Goal: Information Seeking & Learning: Find specific fact

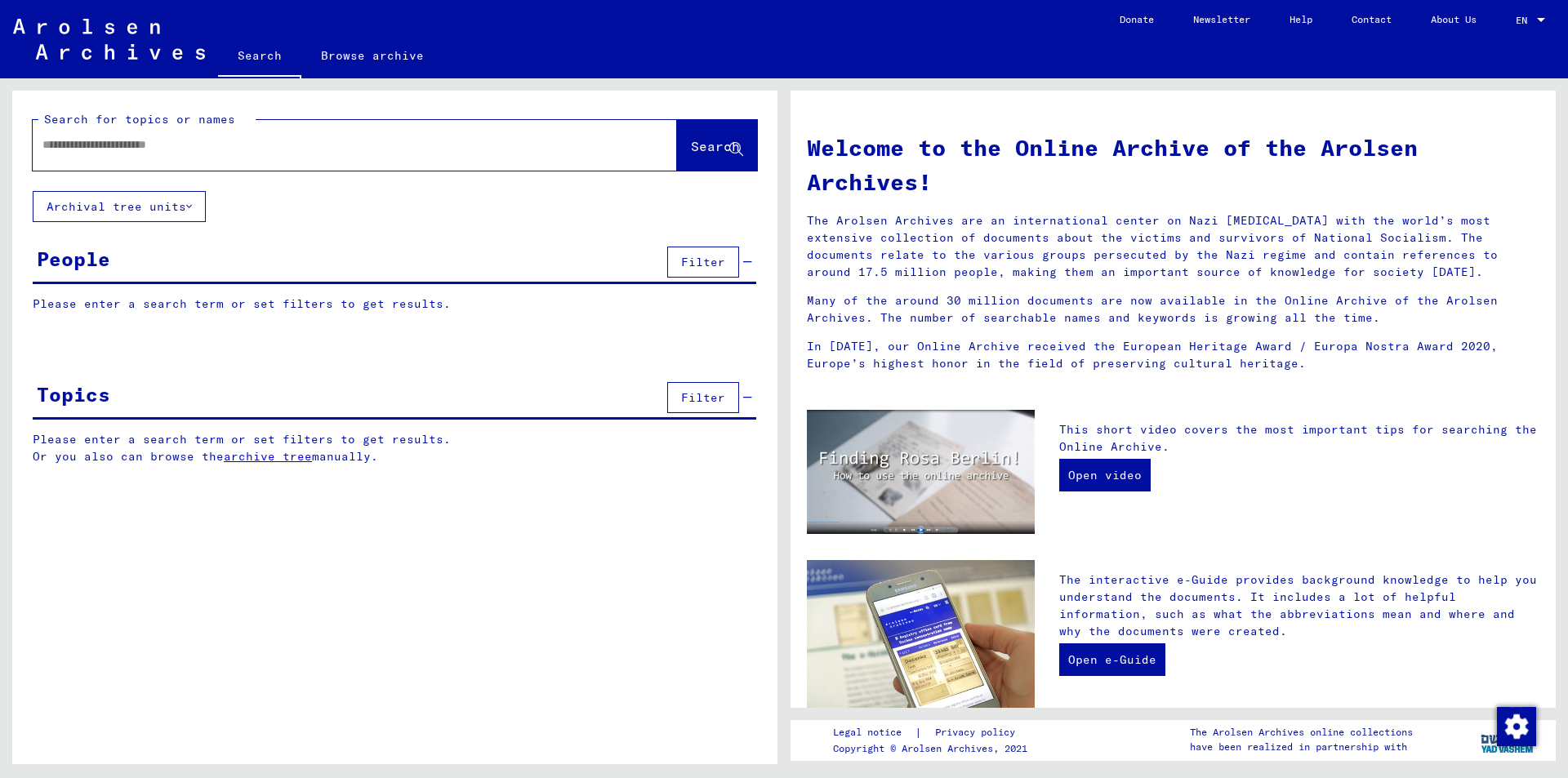
click at [183, 156] on div at bounding box center [330, 145] width 595 height 36
click at [185, 128] on div at bounding box center [330, 145] width 595 height 36
click at [165, 150] on input "text" at bounding box center [335, 145] width 585 height 17
click at [184, 152] on input "text" at bounding box center [335, 145] width 585 height 17
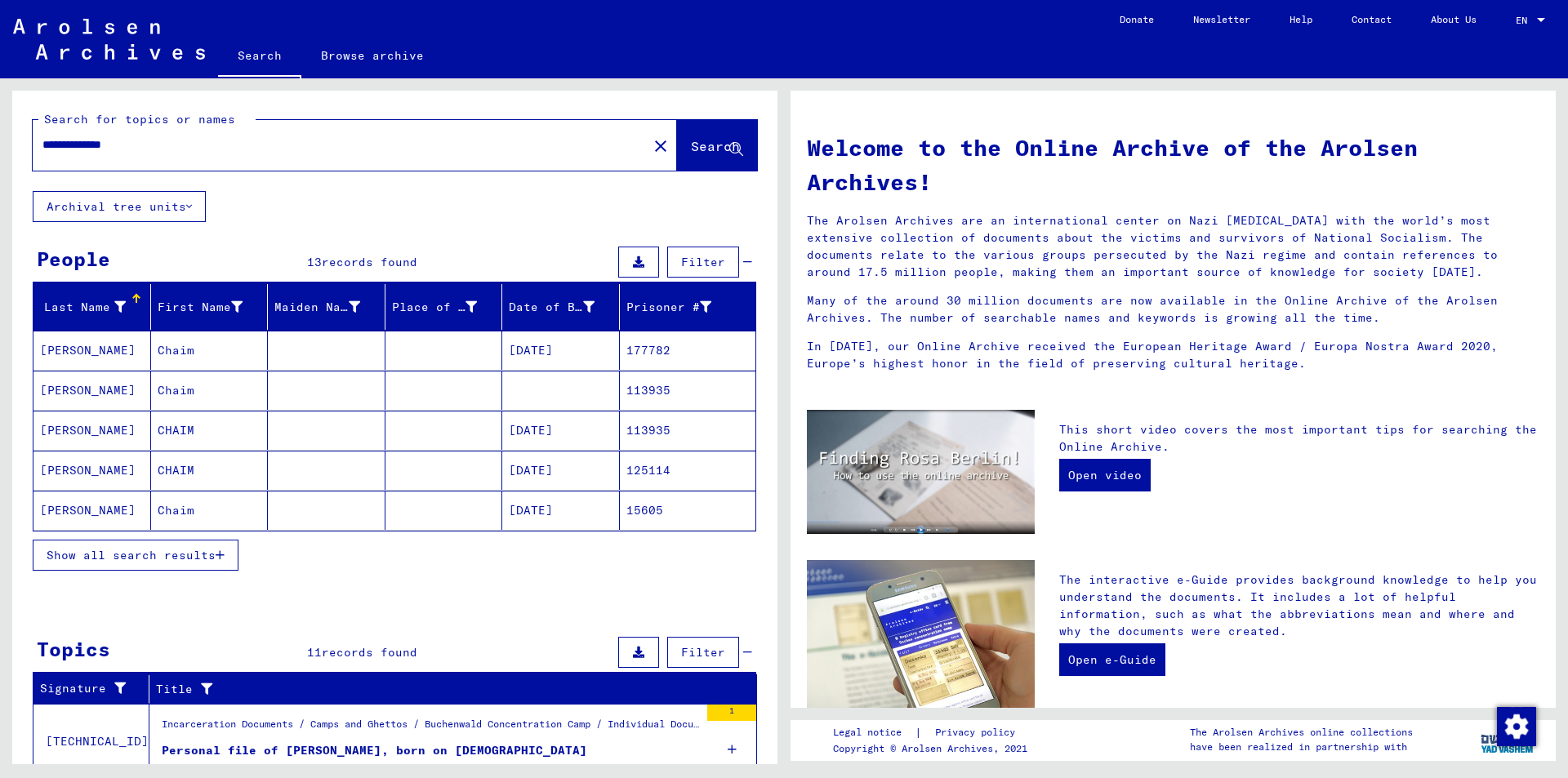
click at [195, 554] on span "Show all search results" at bounding box center [131, 555] width 169 height 15
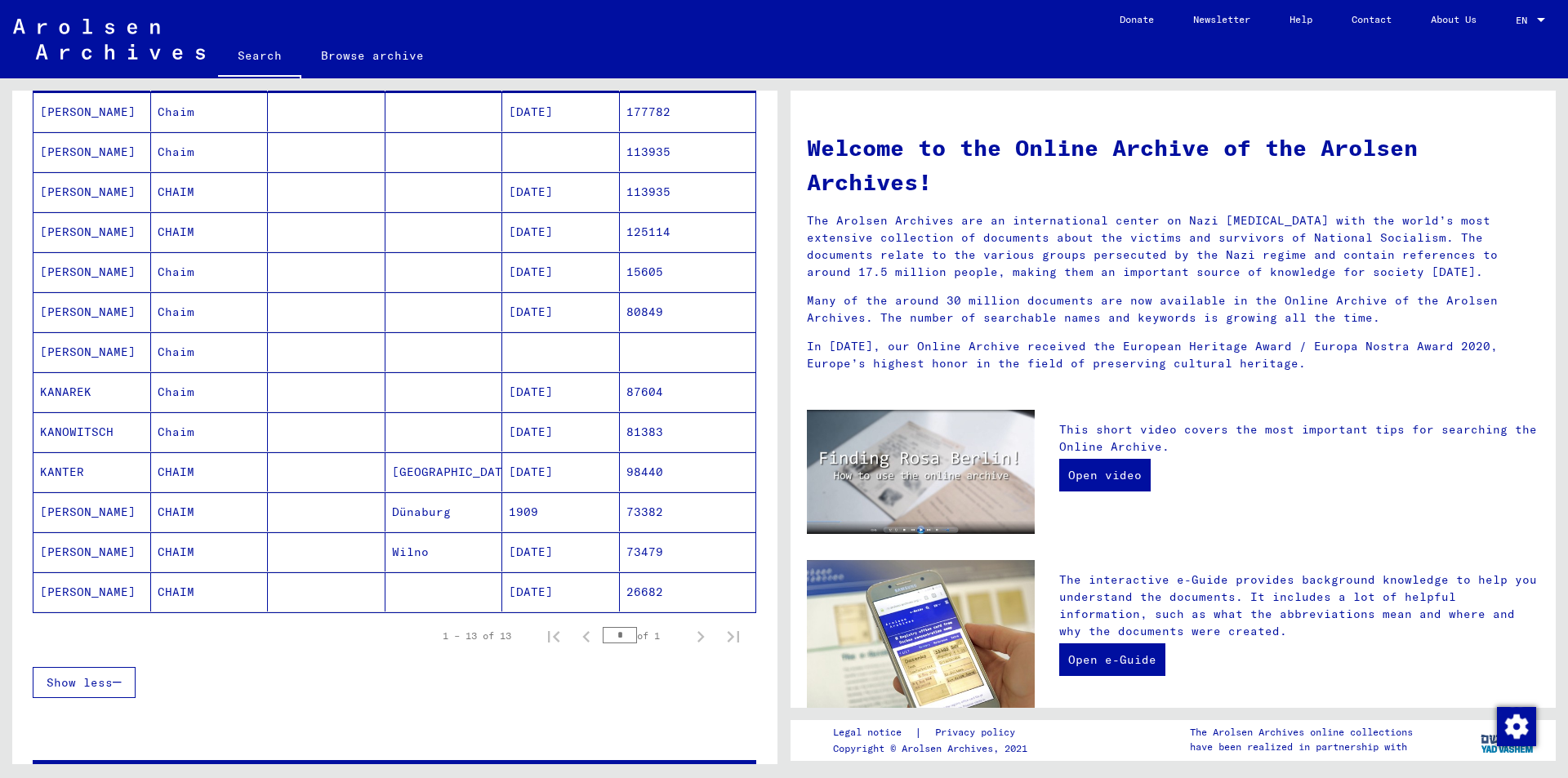
scroll to position [245, 0]
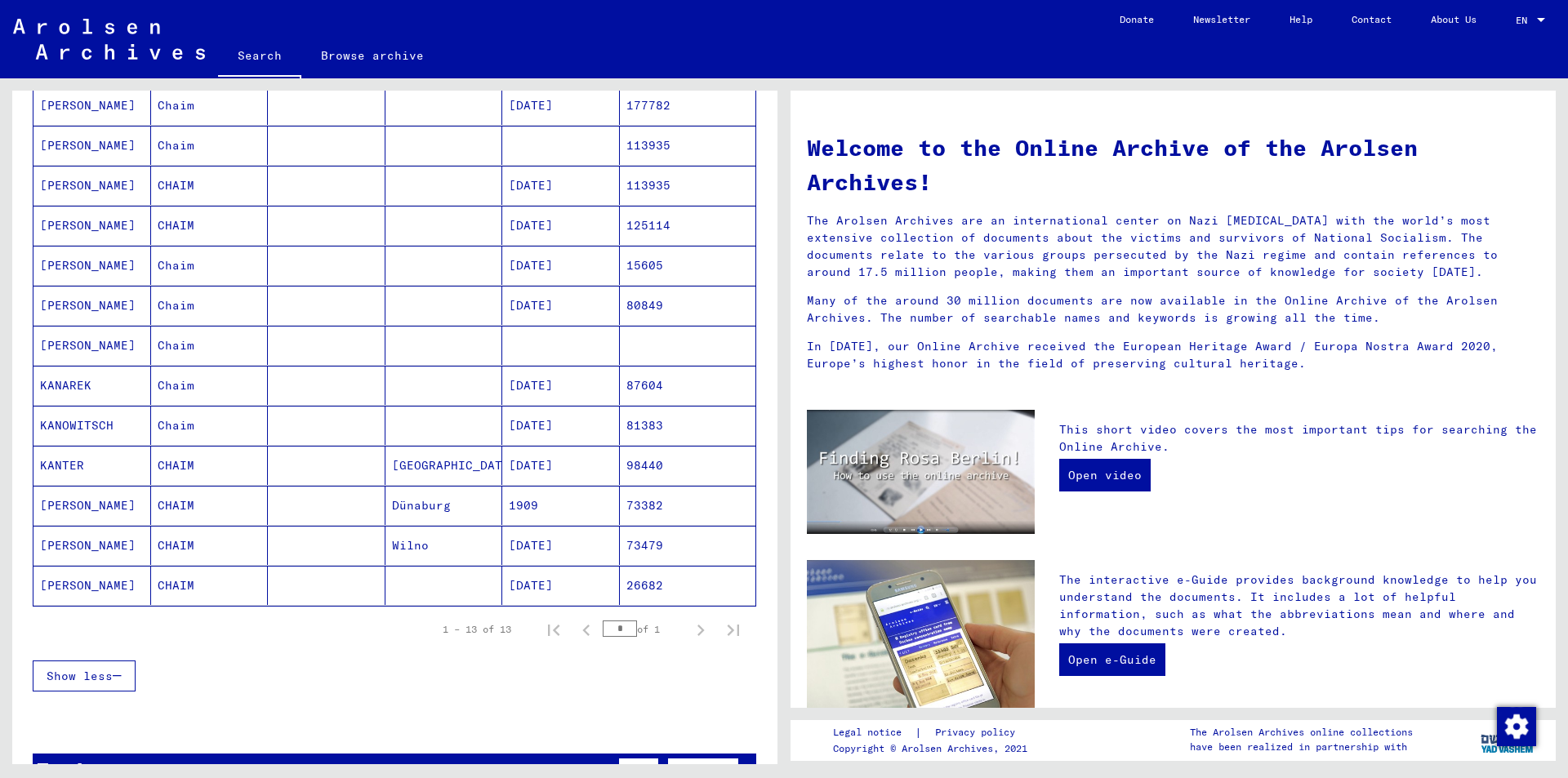
click at [193, 390] on mat-cell "Chaim" at bounding box center [209, 384] width 117 height 39
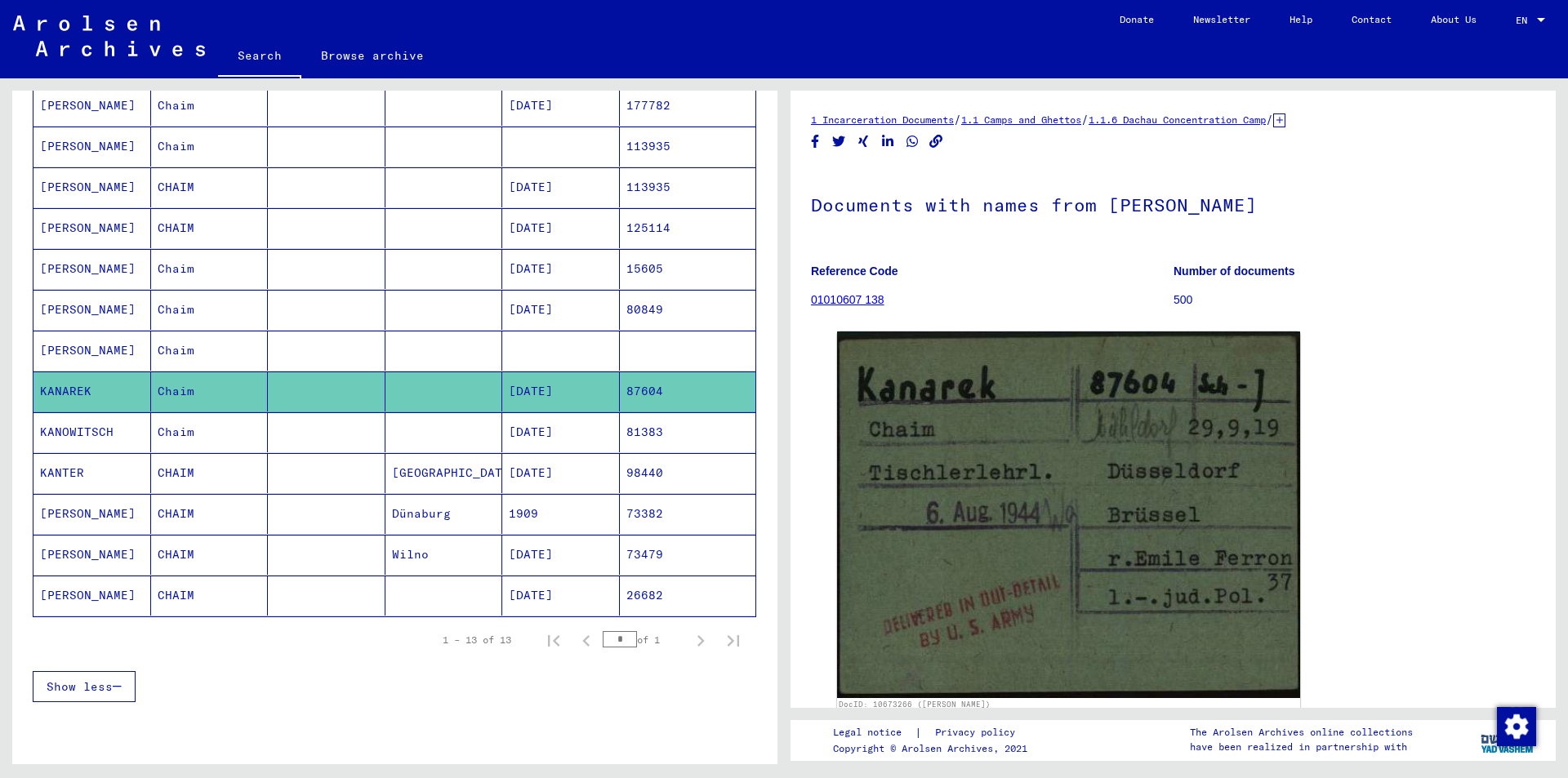
click at [181, 355] on mat-cell "Chaim" at bounding box center [209, 351] width 117 height 40
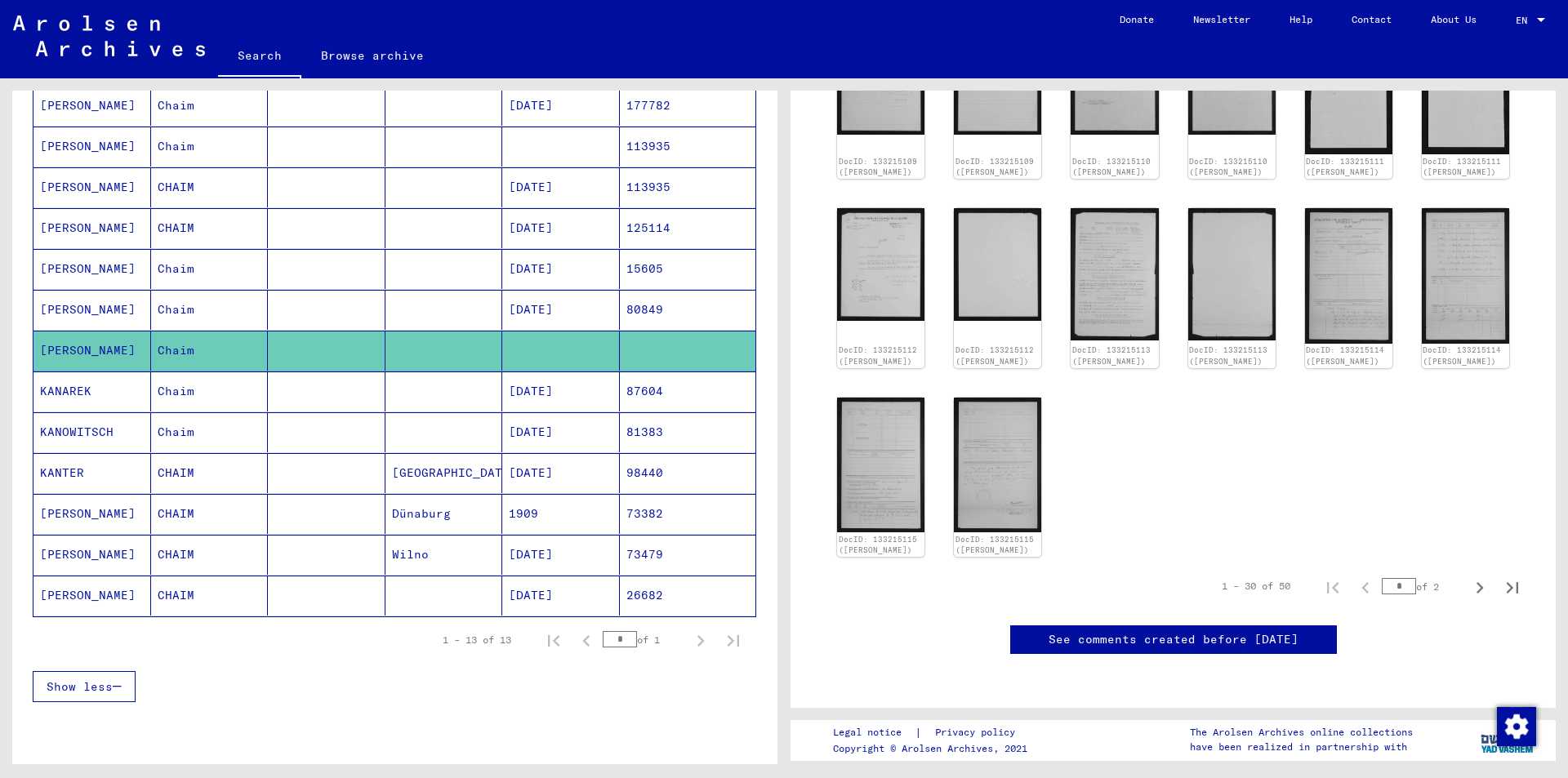
scroll to position [164, 0]
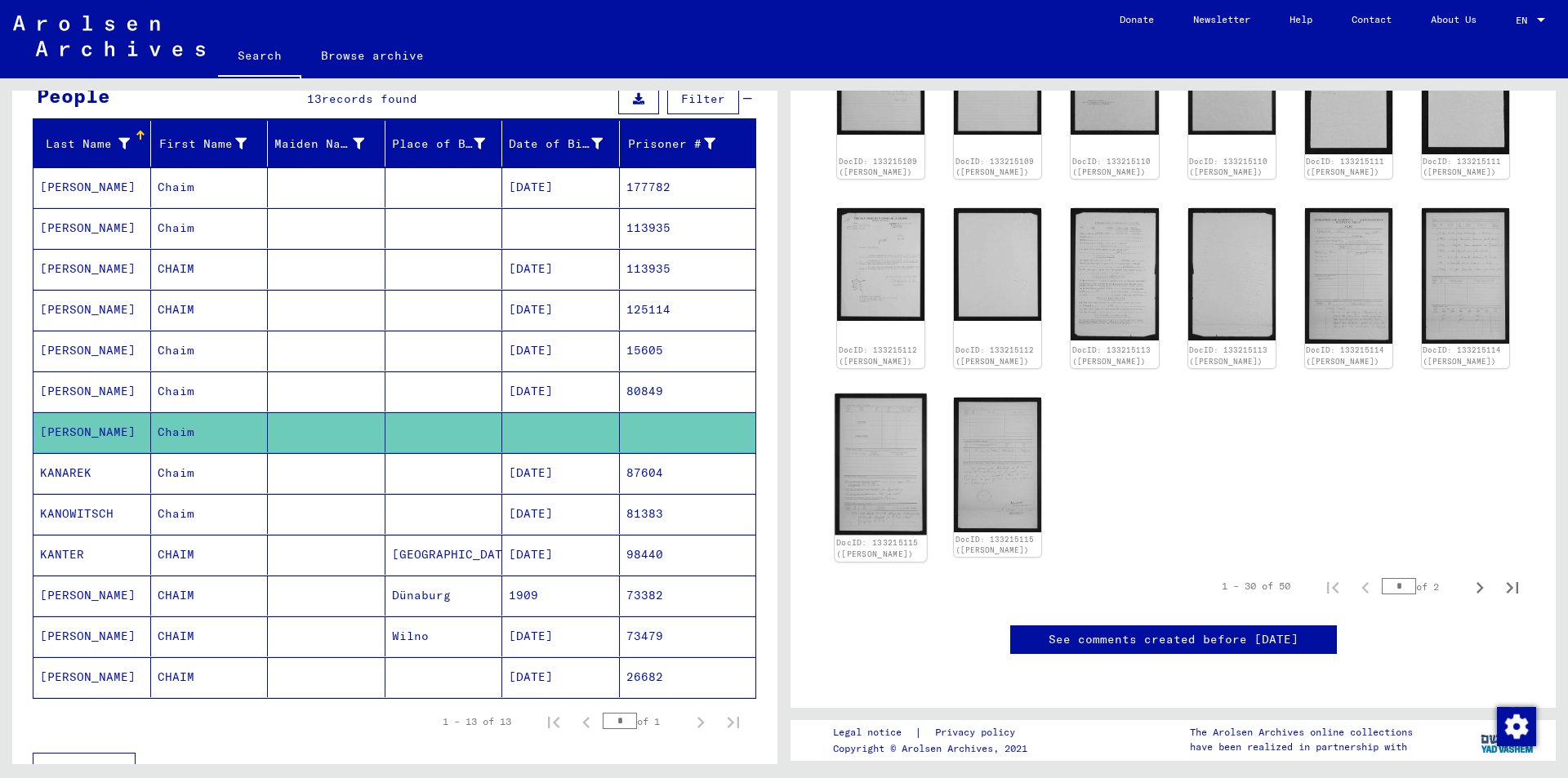
click at [852, 394] on img at bounding box center [881, 464] width 93 height 142
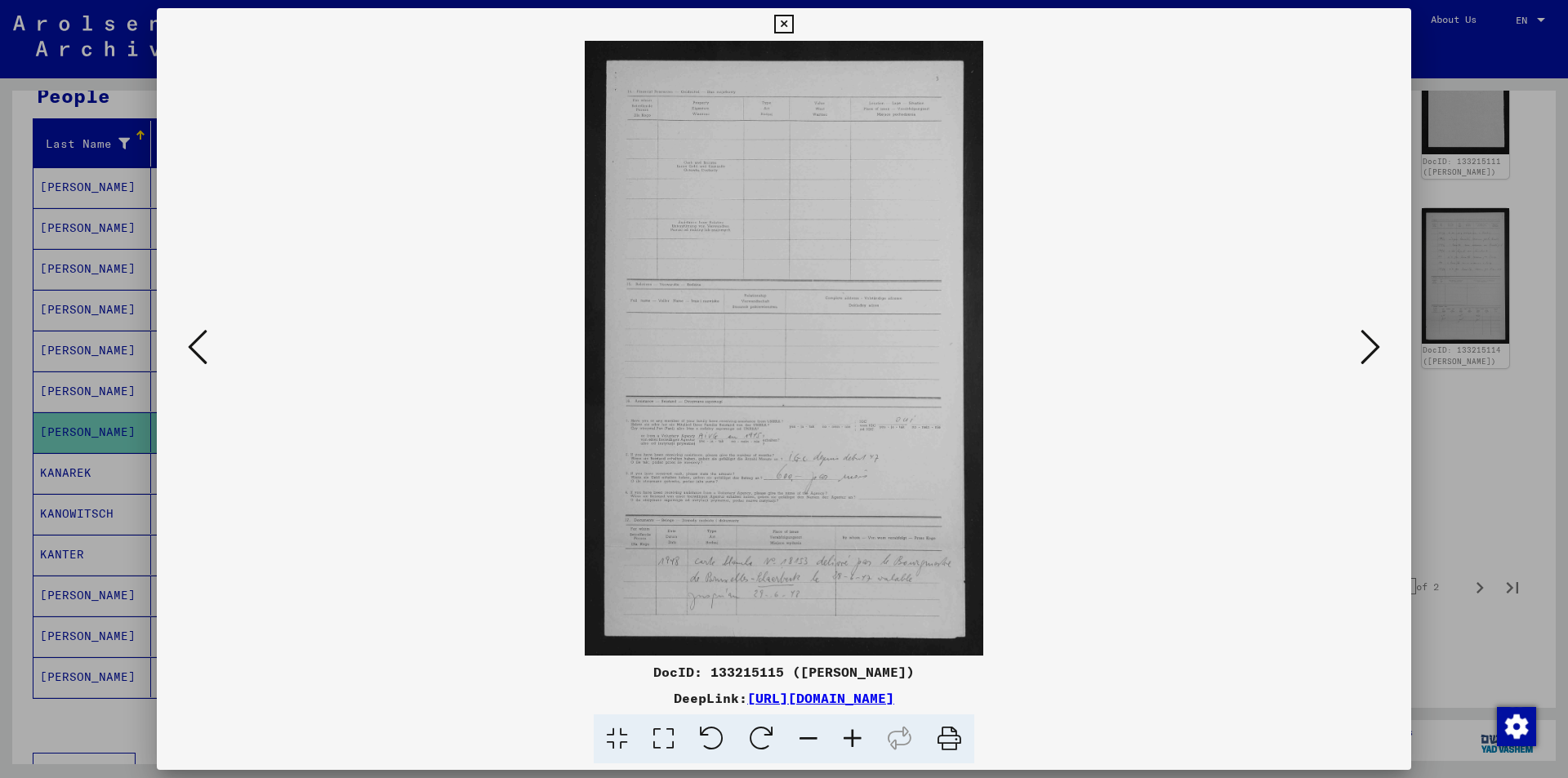
click at [111, 248] on div at bounding box center [784, 389] width 1568 height 778
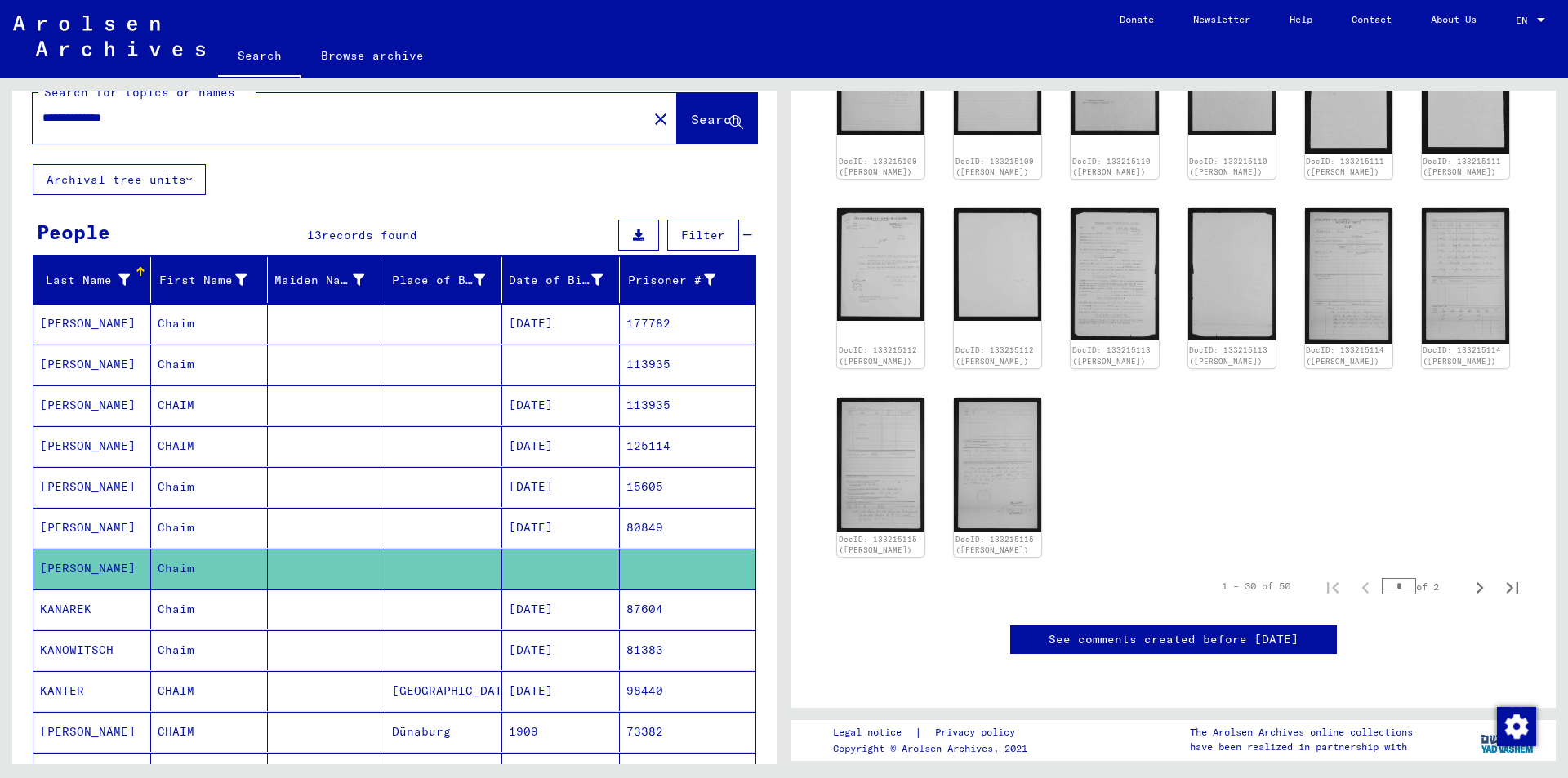
scroll to position [0, 0]
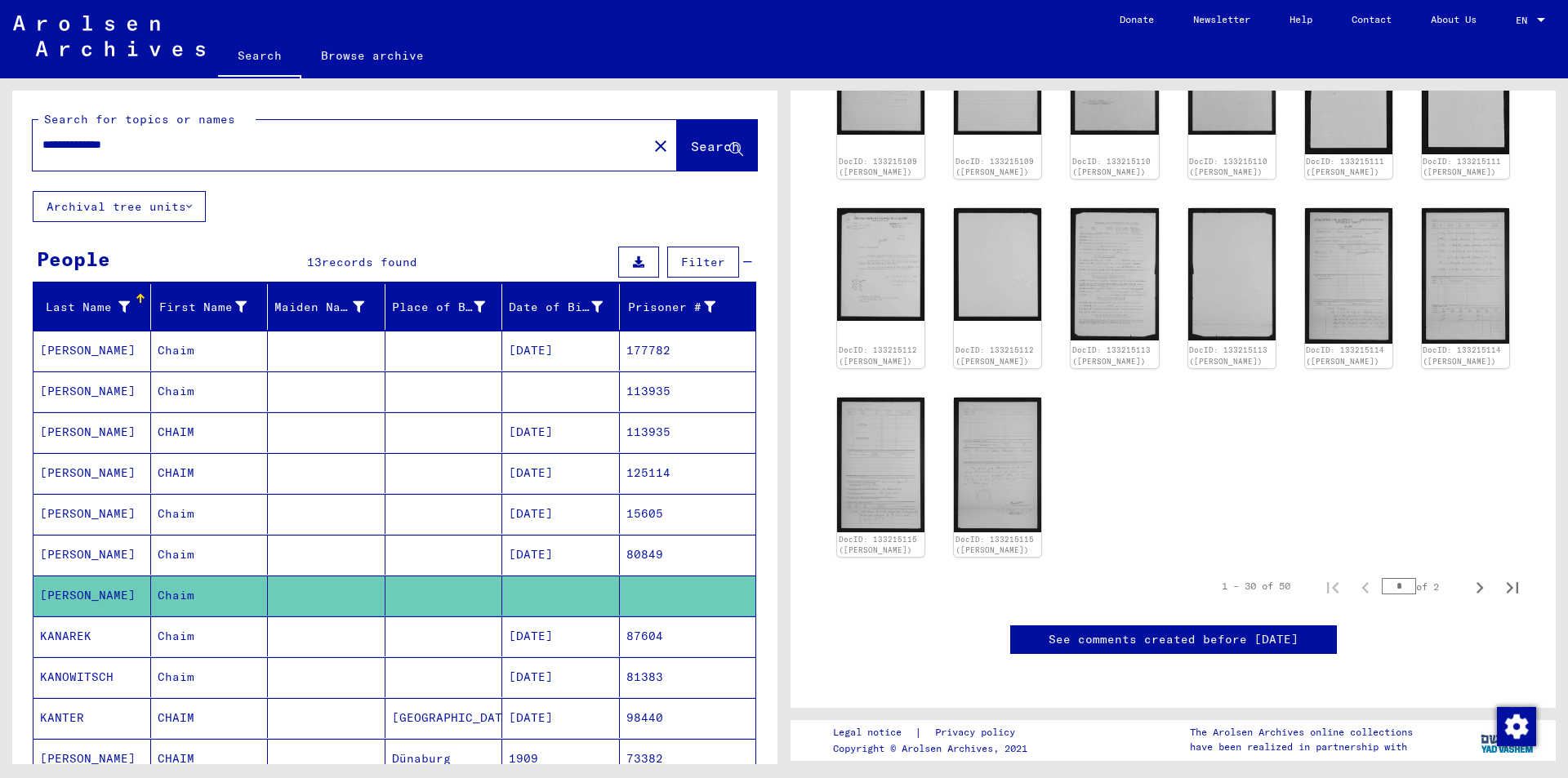
click at [64, 146] on input "**********" at bounding box center [340, 145] width 595 height 17
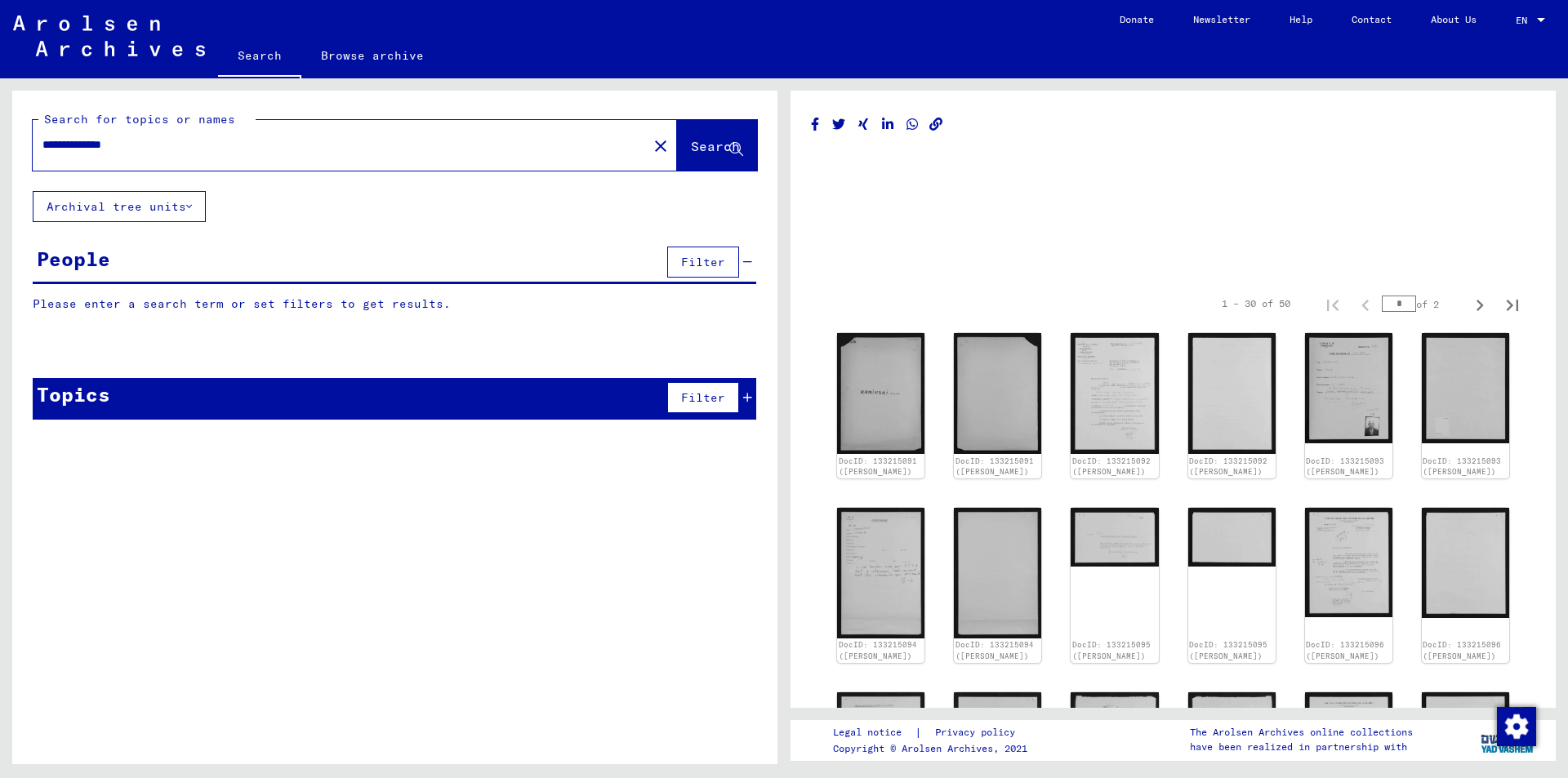
click at [695, 141] on span "Search" at bounding box center [715, 146] width 49 height 16
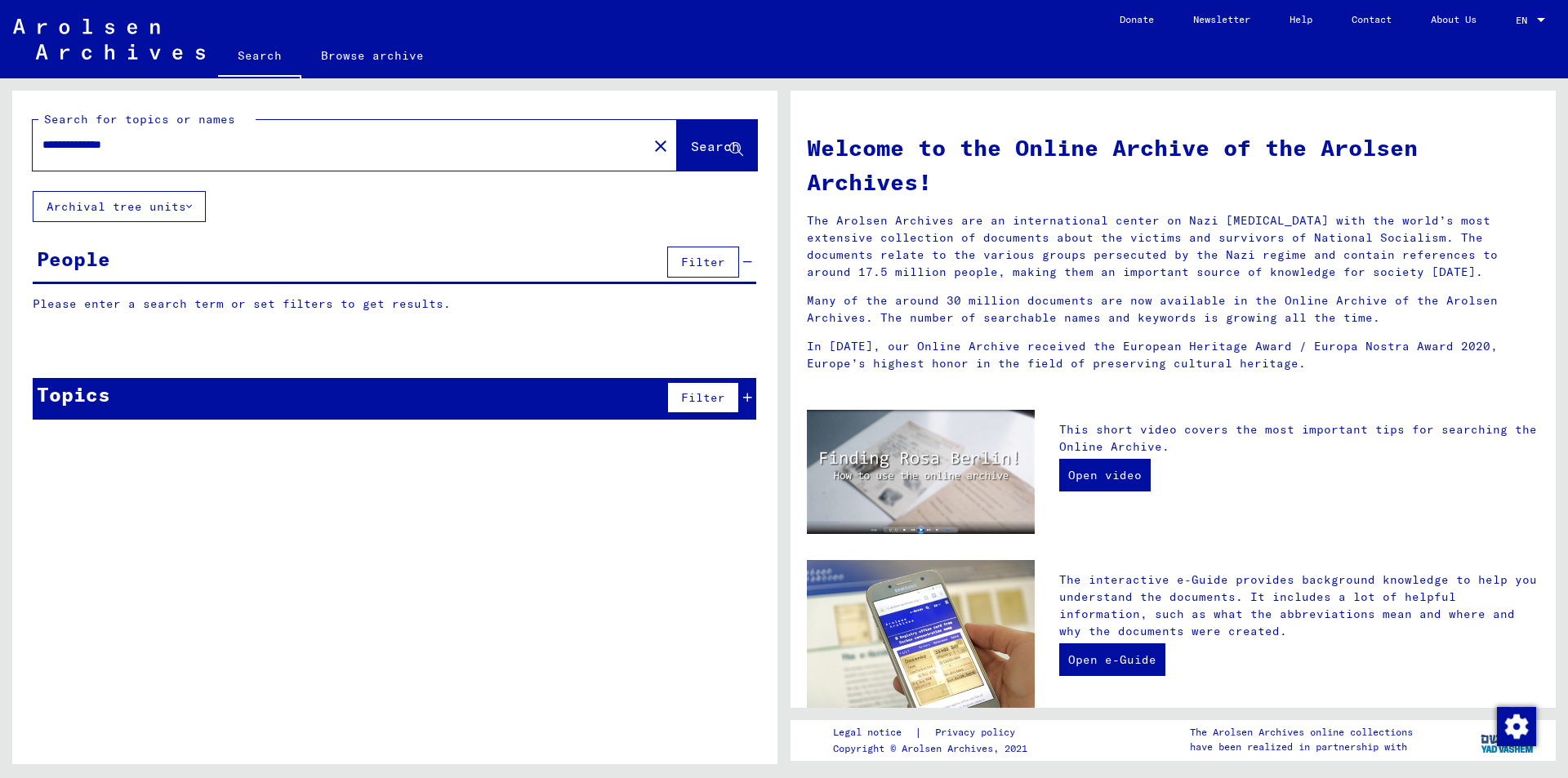
click at [709, 133] on button "Search" at bounding box center [717, 145] width 80 height 51
click at [694, 158] on button "Search" at bounding box center [717, 145] width 80 height 51
click at [283, 284] on yv-its-grid-expansion-panel "People Filter Please enter a search term or set filters to get results. Signatu…" at bounding box center [394, 290] width 765 height 95
click at [746, 263] on icon at bounding box center [748, 262] width 9 height 12
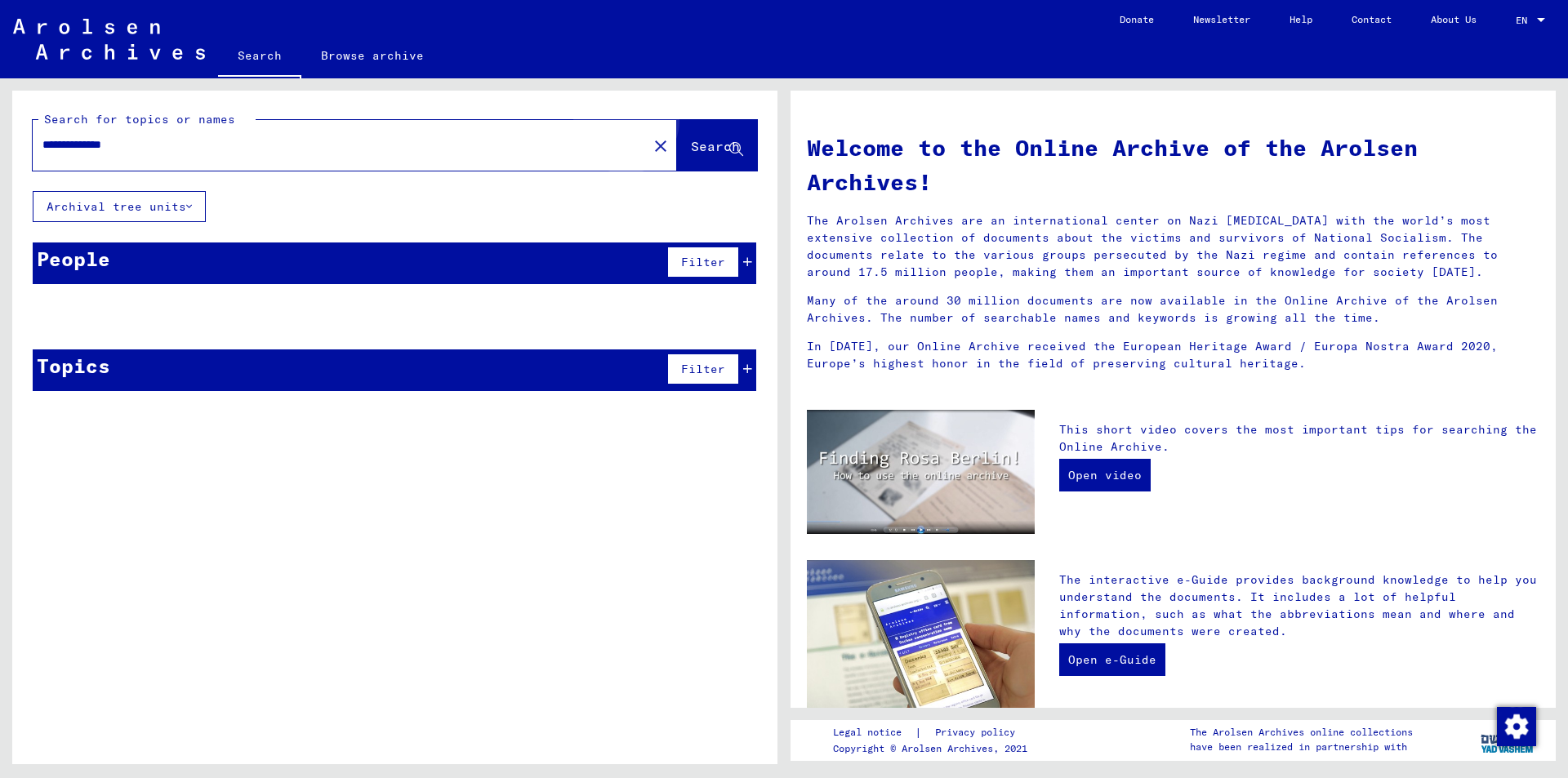
click at [693, 140] on span "Search" at bounding box center [715, 146] width 49 height 16
click at [434, 149] on input "**********" at bounding box center [335, 145] width 585 height 17
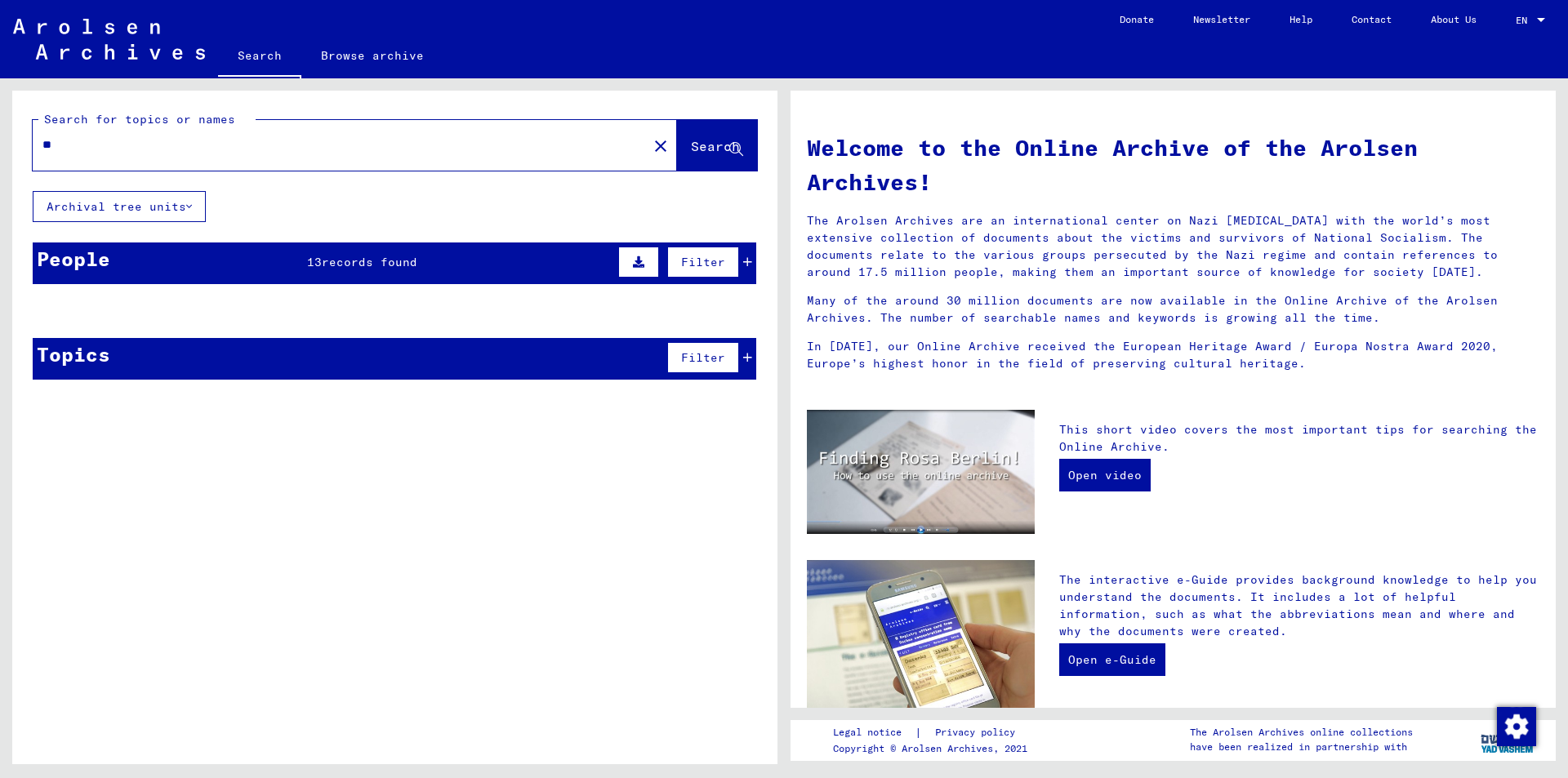
type input "*"
type input "**********"
click at [449, 262] on div "People 13 records found Filter" at bounding box center [394, 264] width 724 height 42
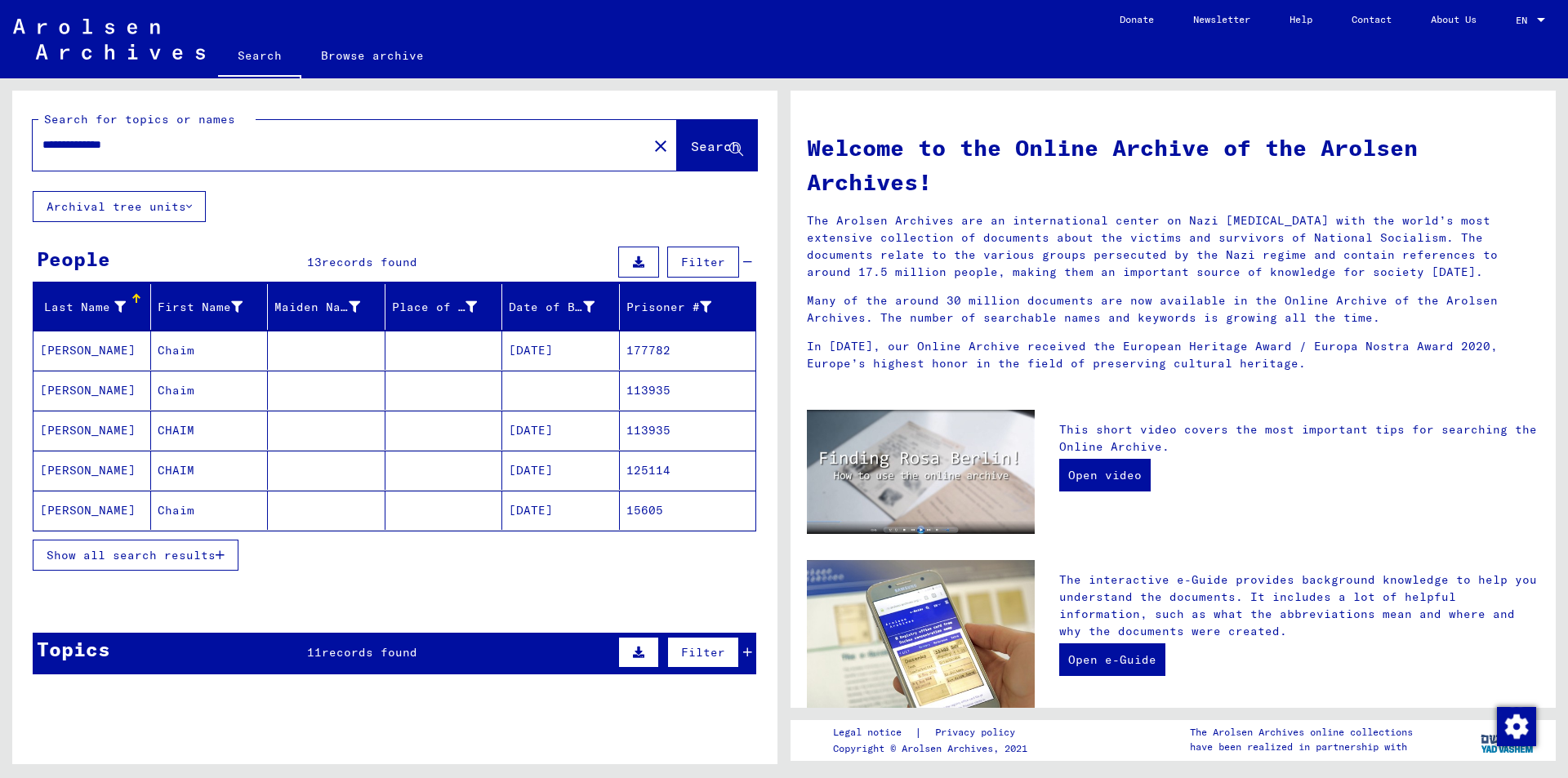
click at [127, 552] on span "Show all search results" at bounding box center [131, 555] width 169 height 15
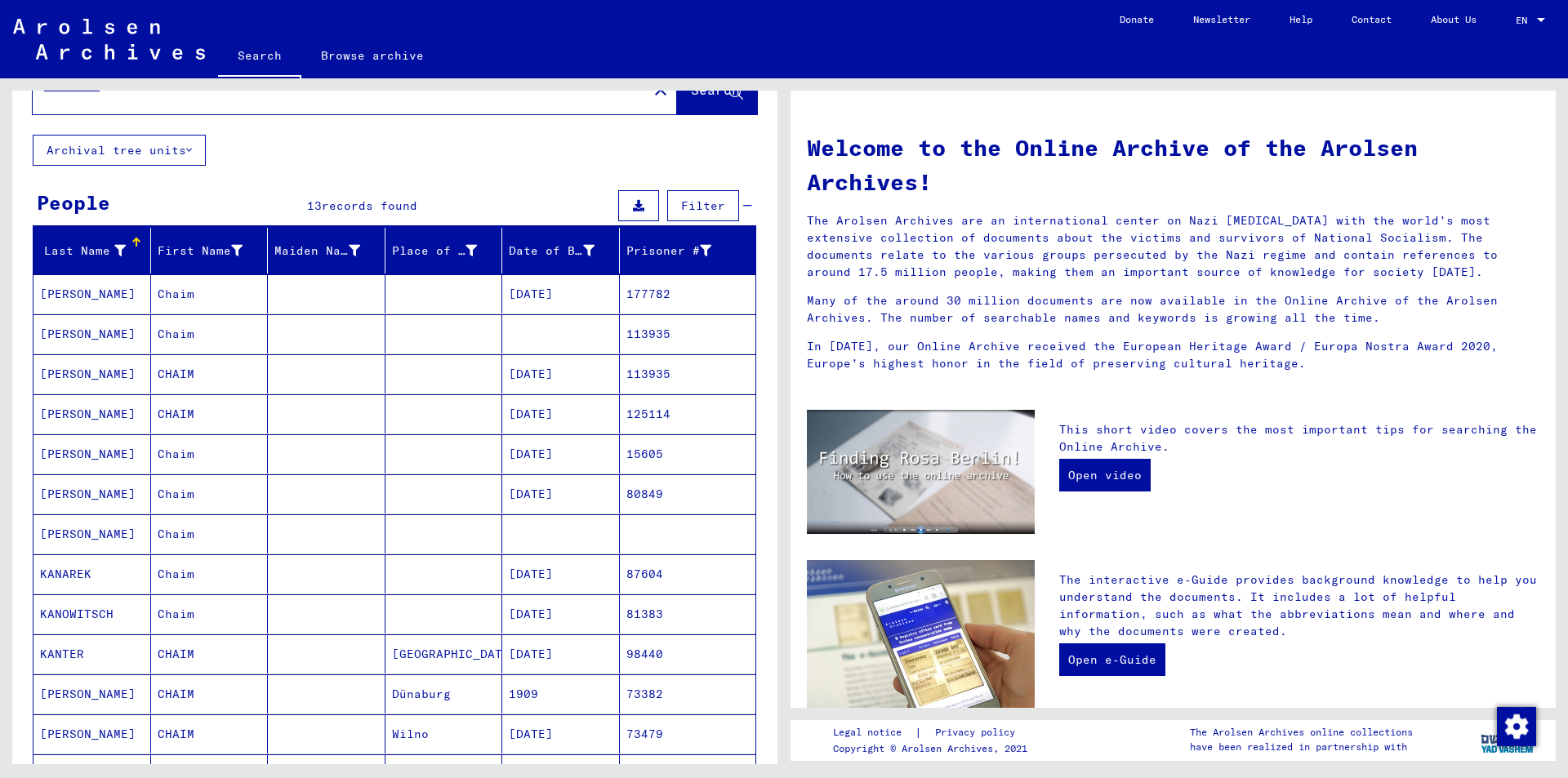
scroll to position [164, 0]
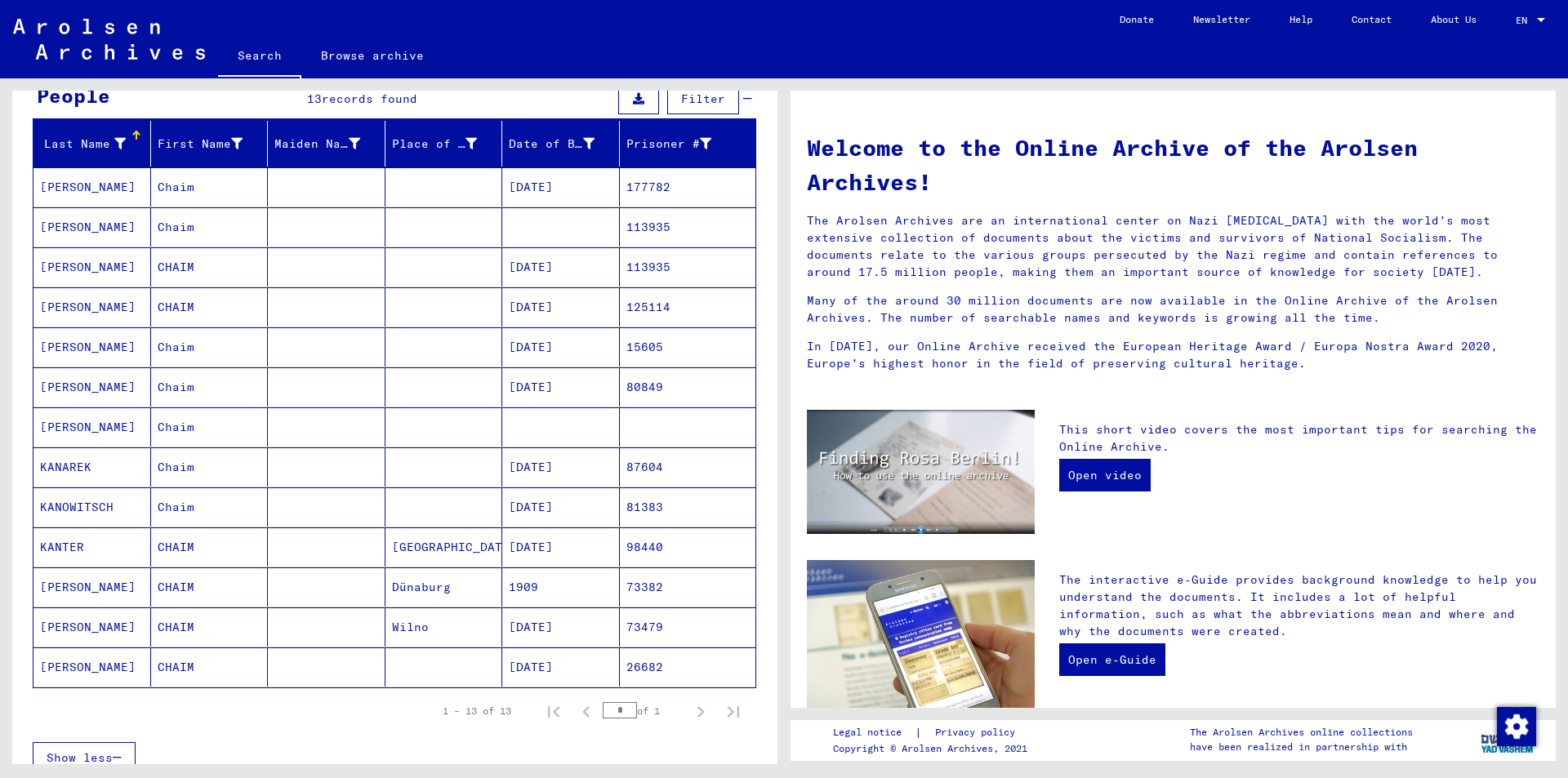
click at [524, 420] on mat-cell at bounding box center [560, 426] width 117 height 39
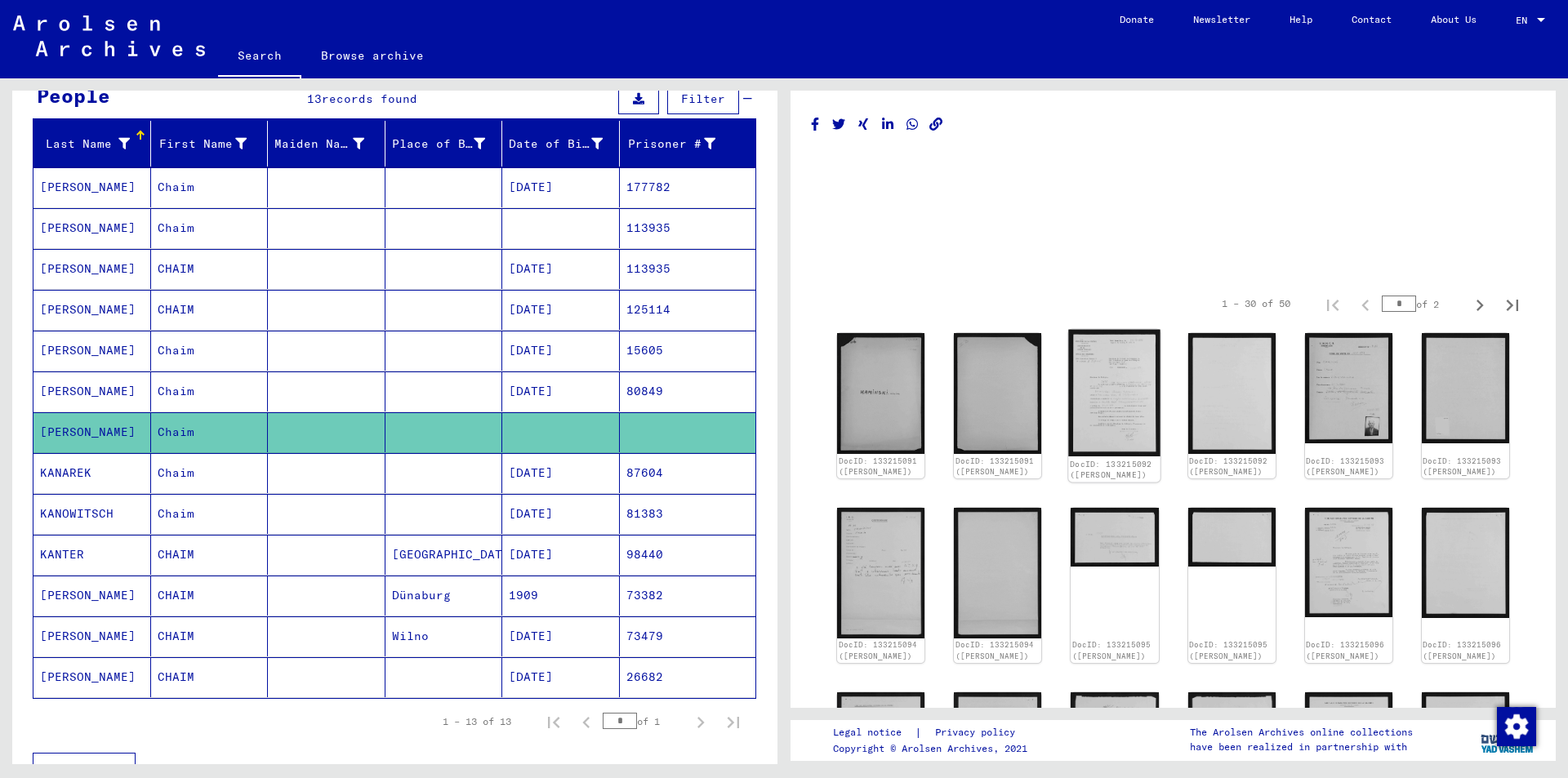
click at [1104, 395] on img at bounding box center [1115, 393] width 93 height 126
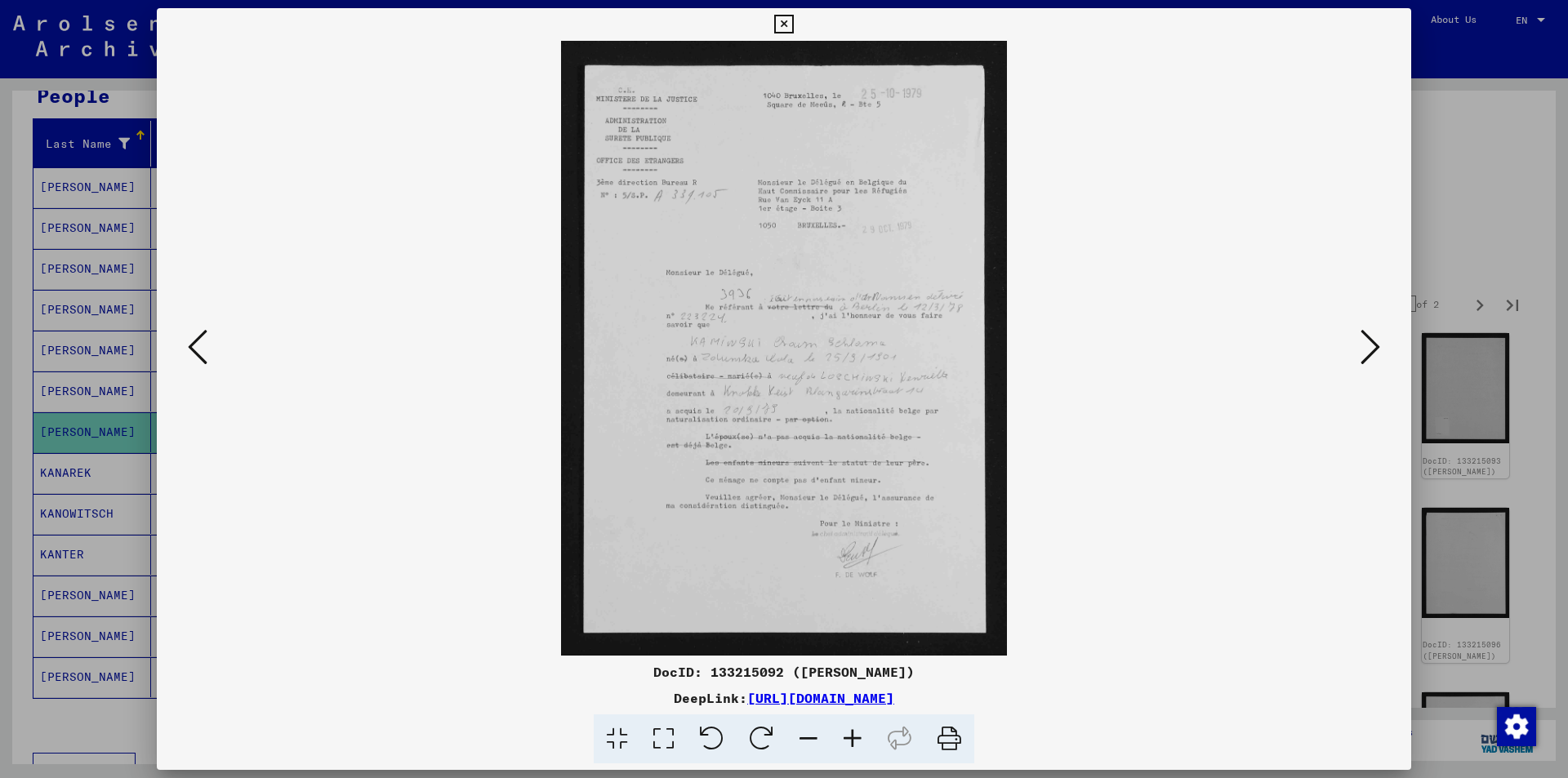
click at [136, 219] on div at bounding box center [784, 389] width 1568 height 778
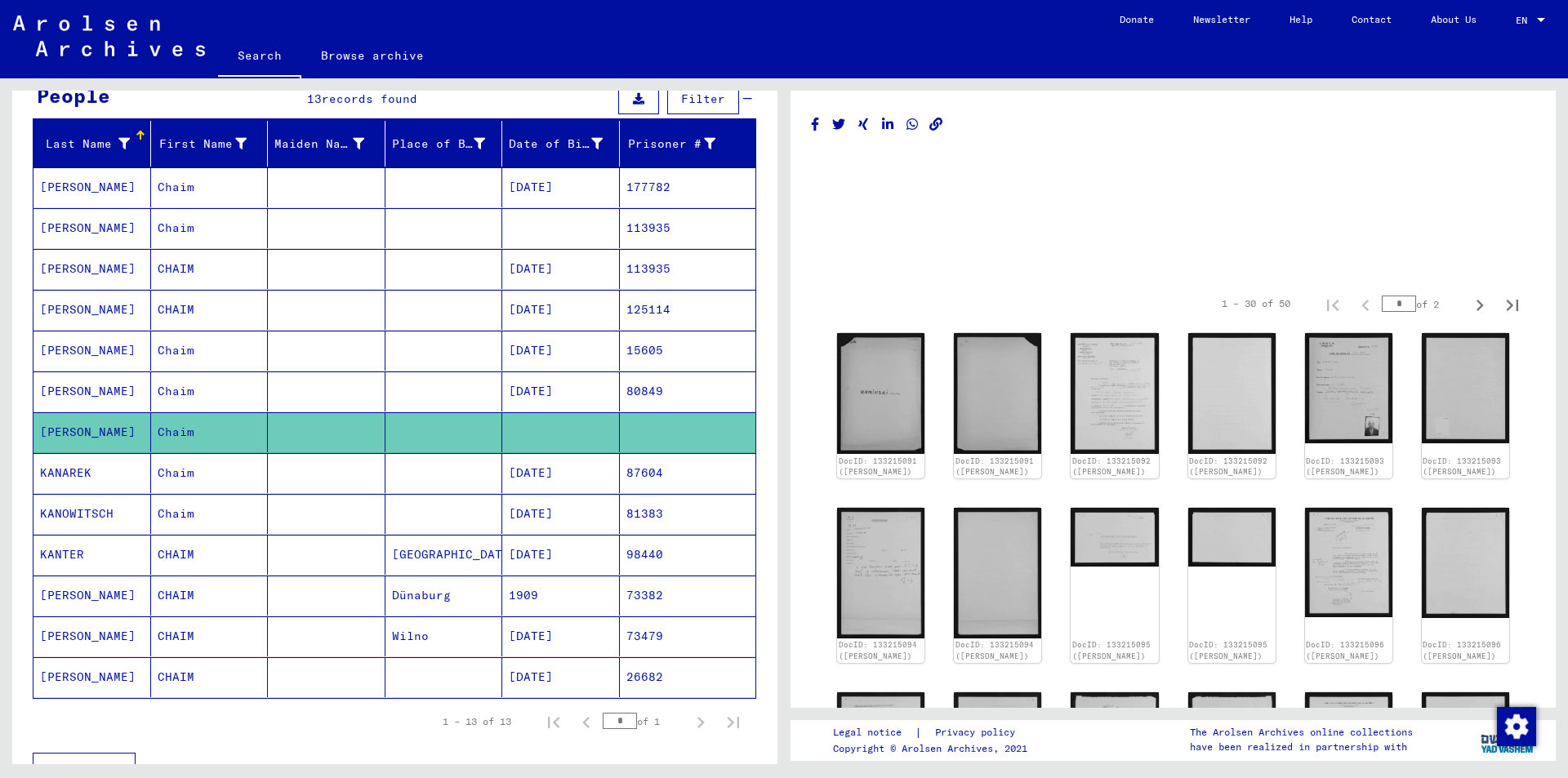
click at [525, 224] on mat-cell at bounding box center [560, 228] width 117 height 40
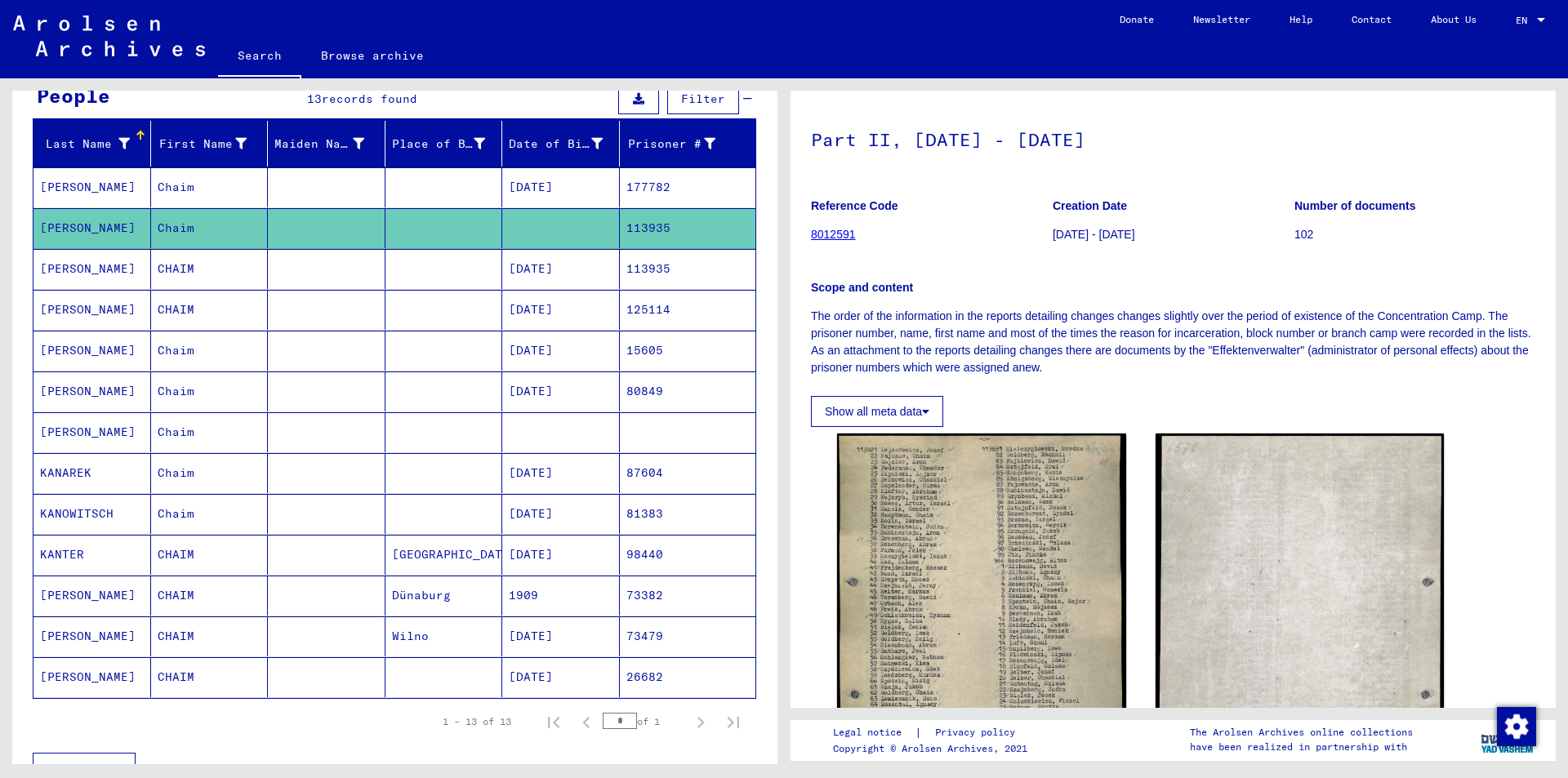
scroll to position [164, 0]
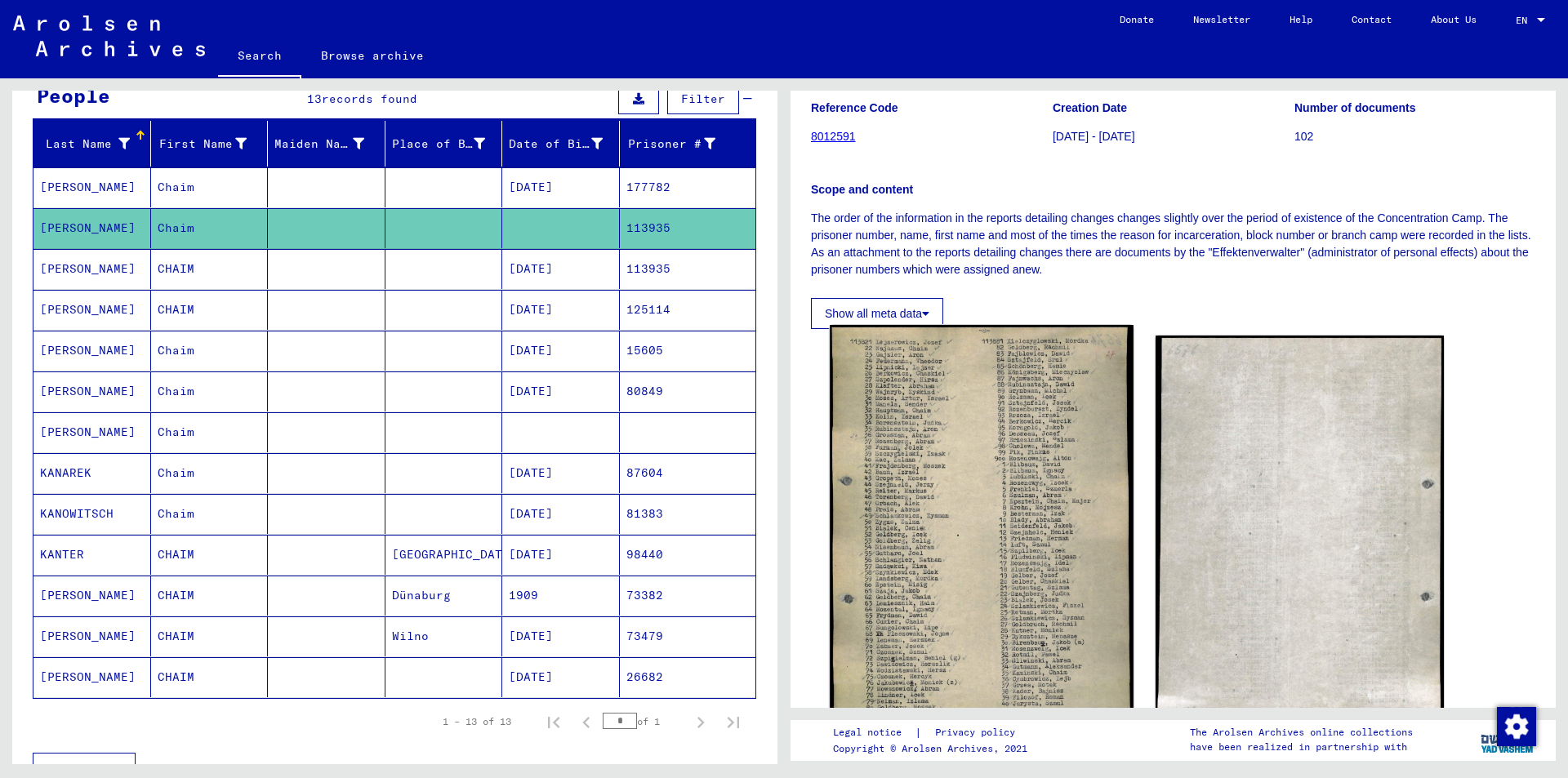
click at [990, 424] on img at bounding box center [981, 540] width 303 height 430
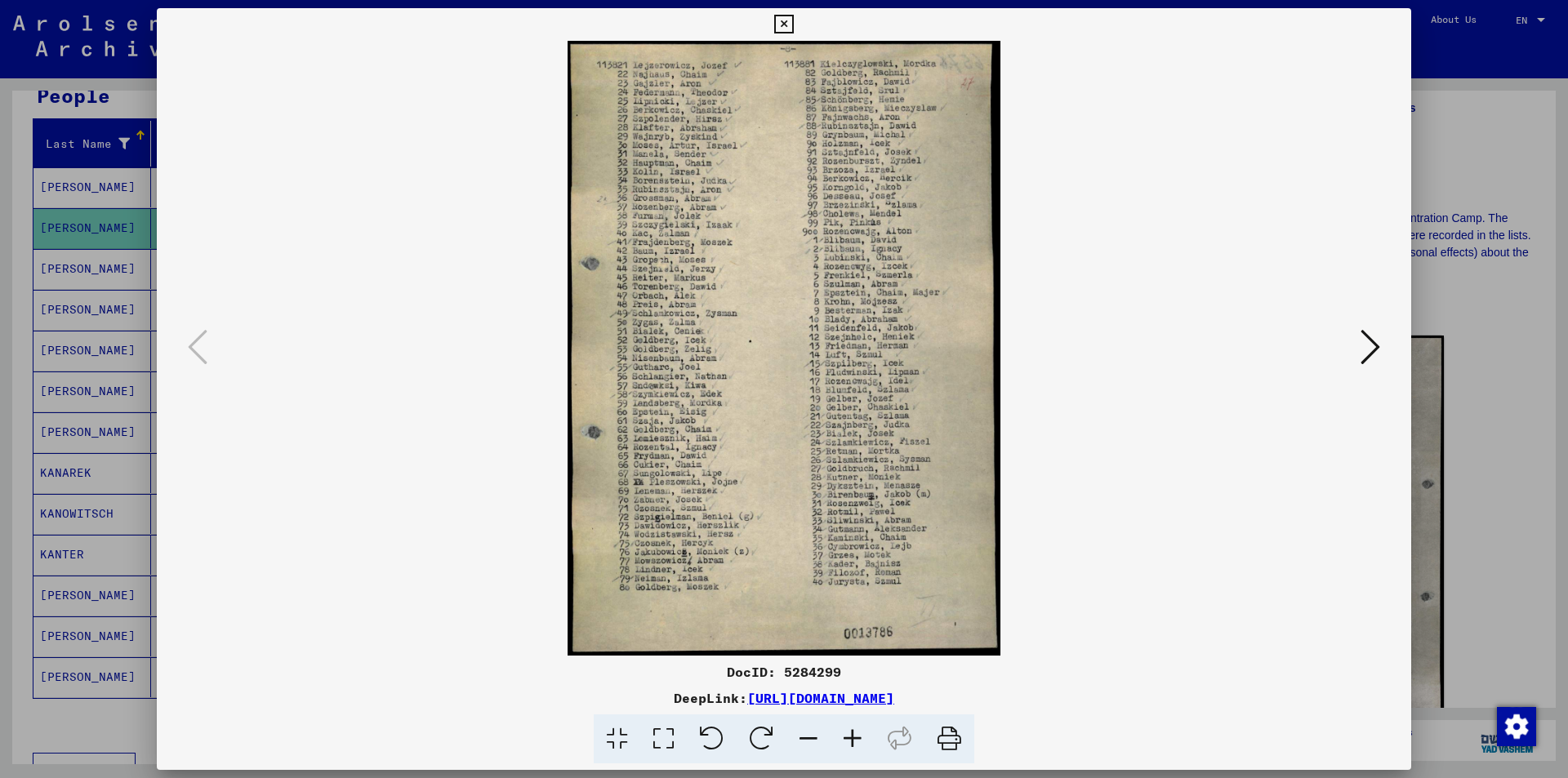
click at [72, 226] on div at bounding box center [784, 389] width 1568 height 778
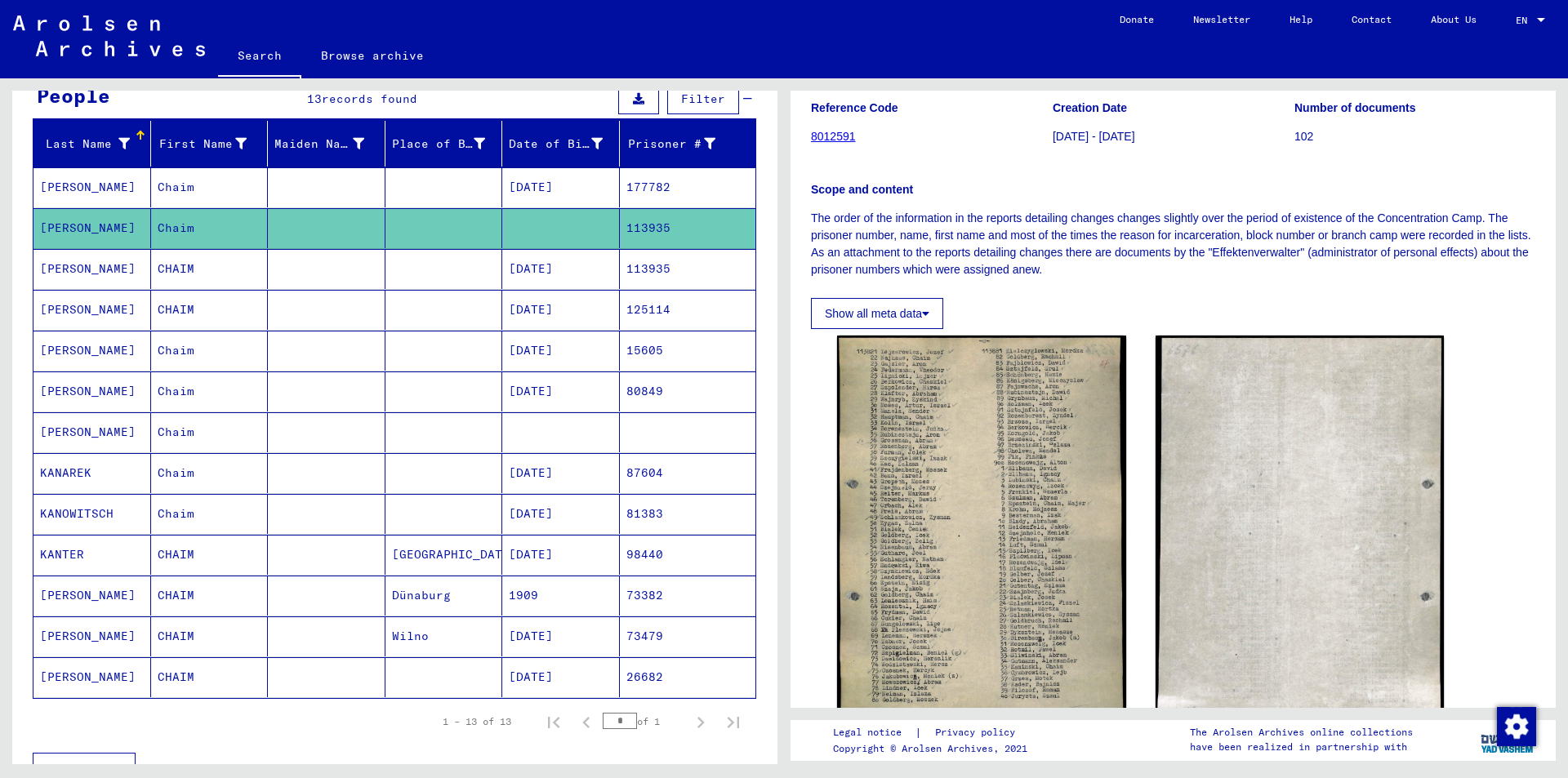
click at [628, 265] on mat-cell "113935" at bounding box center [688, 269] width 136 height 40
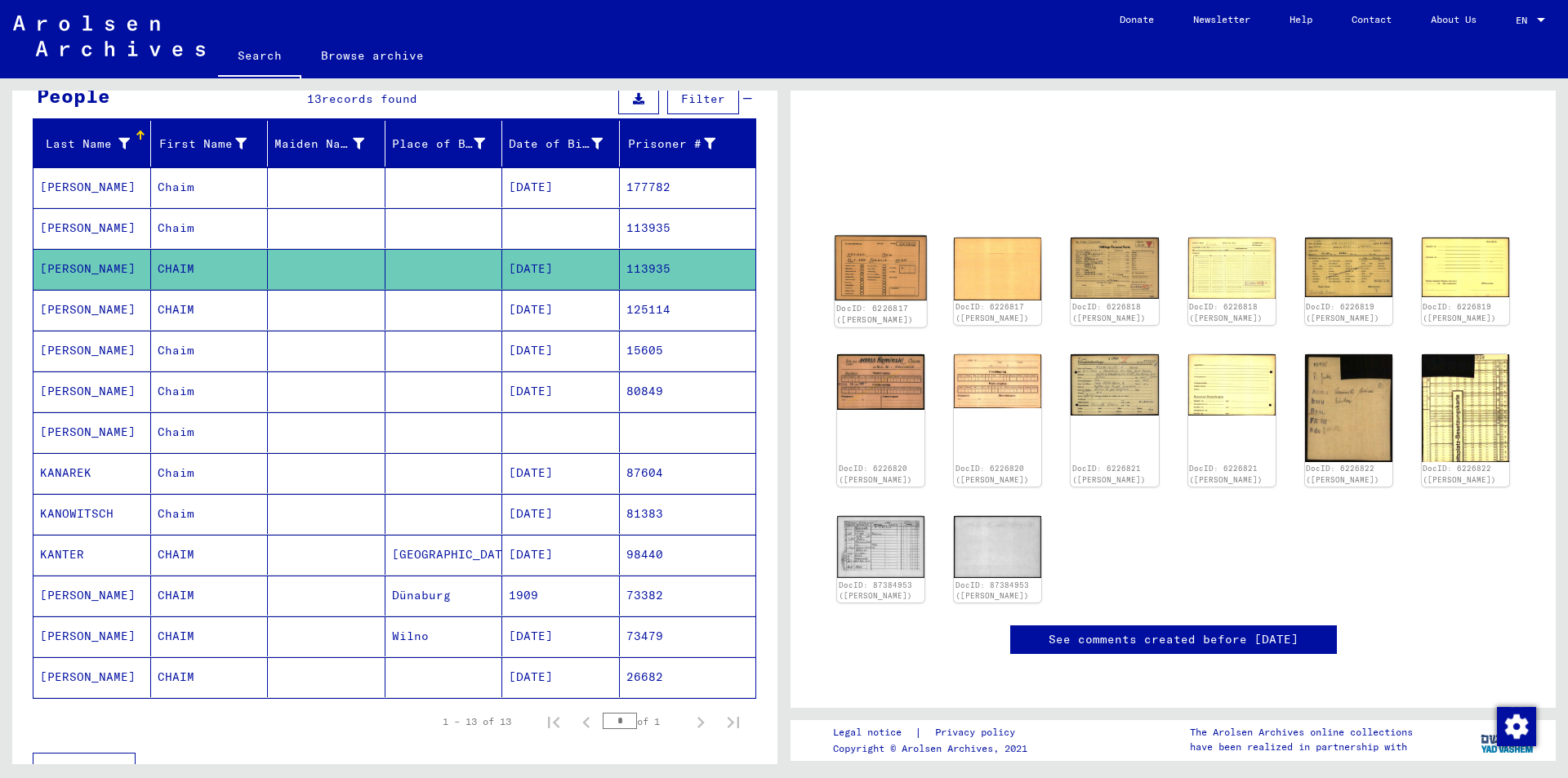
click at [887, 236] on img at bounding box center [881, 269] width 93 height 65
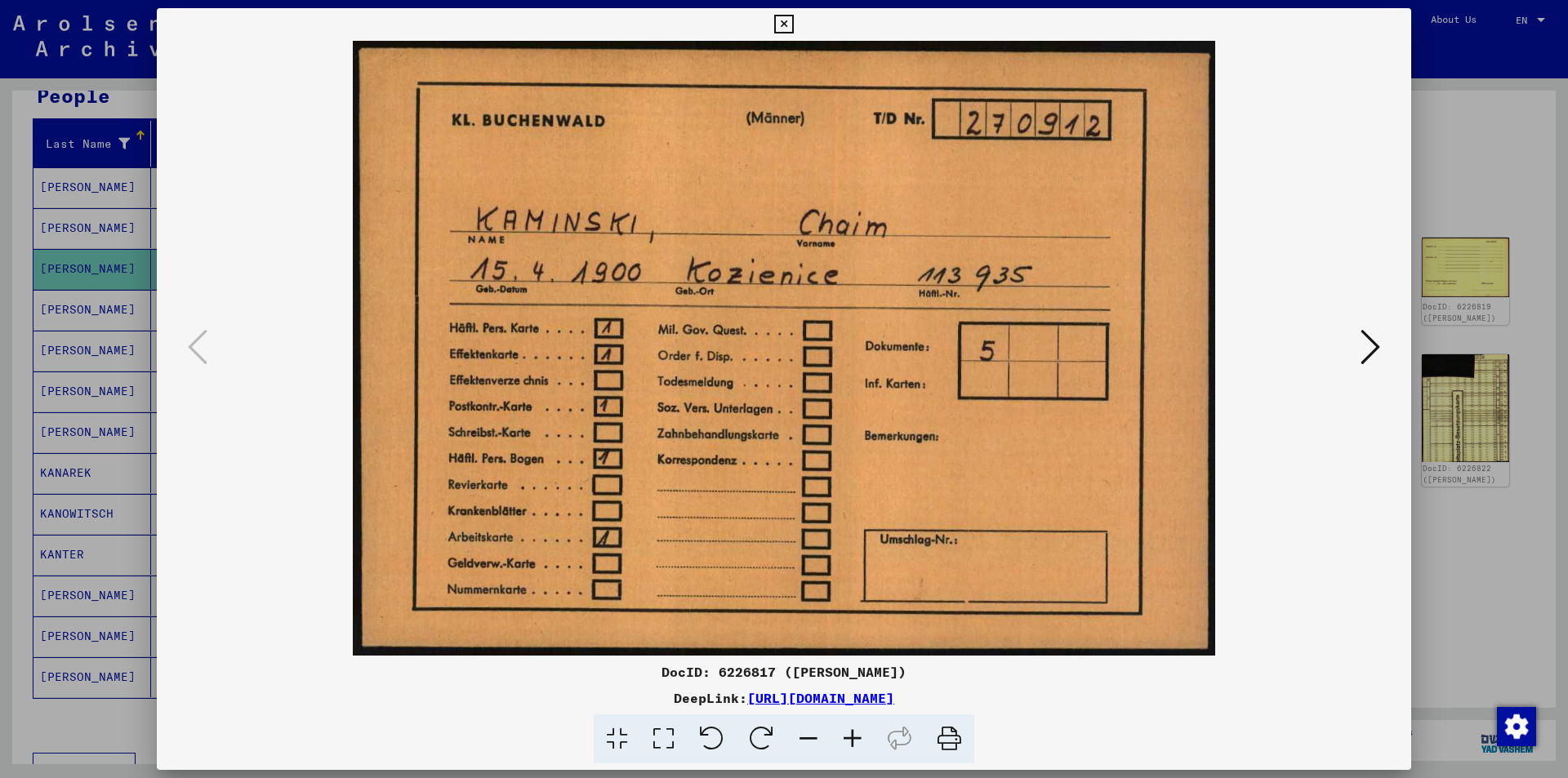
click at [155, 165] on div at bounding box center [784, 389] width 1568 height 778
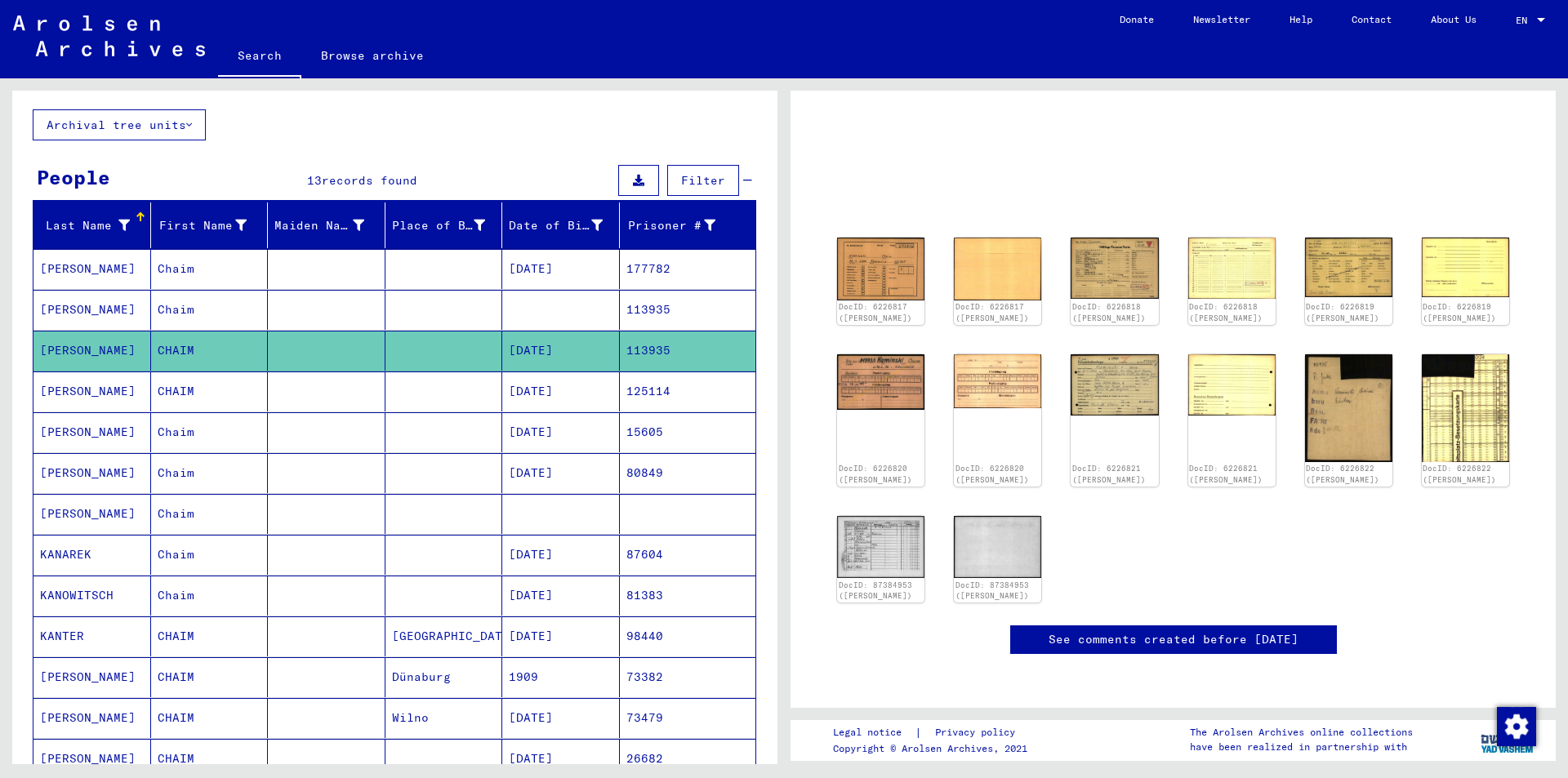
scroll to position [0, 0]
